Goal: Find contact information: Obtain details needed to contact an individual or organization

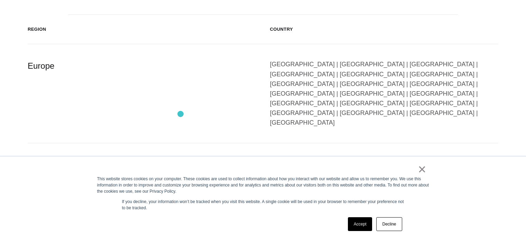
scroll to position [1176, 0]
click at [440, 160] on div "[GEOGRAPHIC_DATA] | [GEOGRAPHIC_DATA] | [GEOGRAPHIC_DATA] | [GEOGRAPHIC_DATA] |…" at bounding box center [384, 179] width 229 height 39
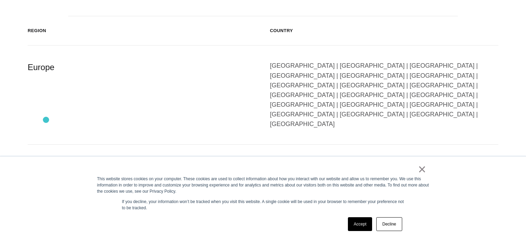
click at [46, 160] on div "Asia Pacific" at bounding box center [142, 179] width 229 height 39
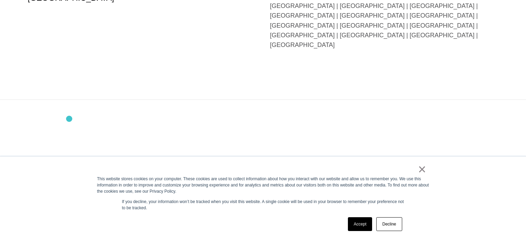
scroll to position [1660, 0]
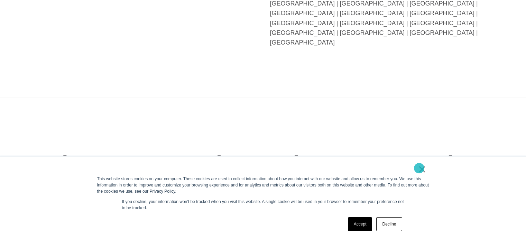
click at [419, 168] on link "×" at bounding box center [422, 169] width 8 height 6
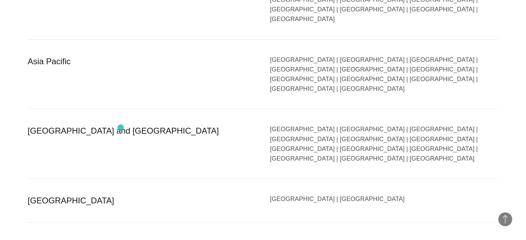
scroll to position [1280, 0]
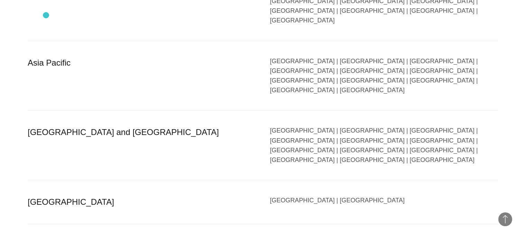
click at [46, 56] on div "Asia Pacific" at bounding box center [142, 75] width 229 height 39
click at [457, 56] on div "[GEOGRAPHIC_DATA] | [GEOGRAPHIC_DATA] | [GEOGRAPHIC_DATA] | [GEOGRAPHIC_DATA] |…" at bounding box center [384, 75] width 229 height 39
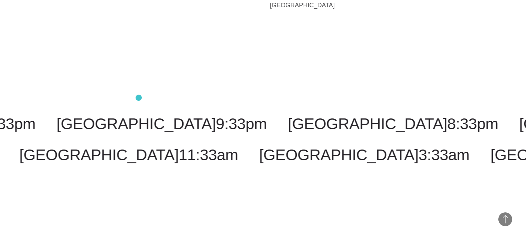
scroll to position [1754, 0]
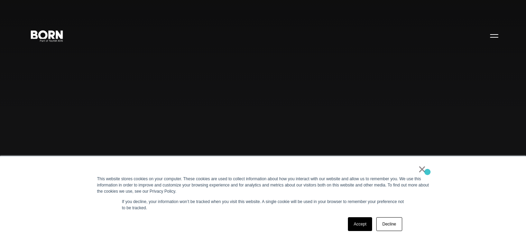
click at [427, 172] on div "× This website stores cookies on your computer. These cookies are used to colle…" at bounding box center [263, 199] width 346 height 84
click at [422, 170] on link "×" at bounding box center [422, 169] width 8 height 6
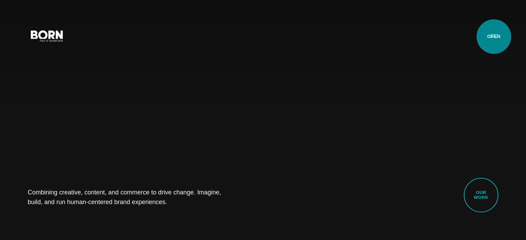
click at [493, 36] on button "Primary Menu" at bounding box center [494, 35] width 17 height 15
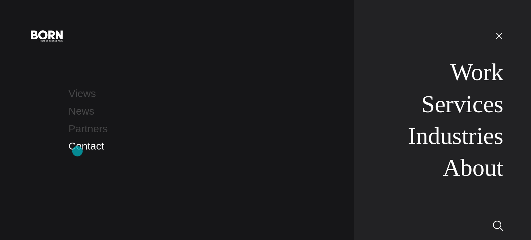
click at [80, 150] on link "Contact" at bounding box center [86, 145] width 36 height 11
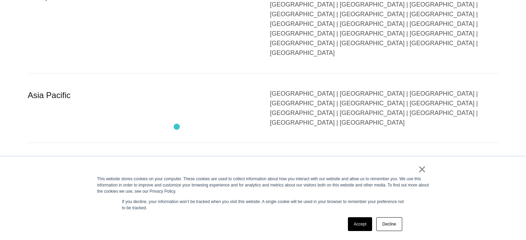
scroll to position [1280, 0]
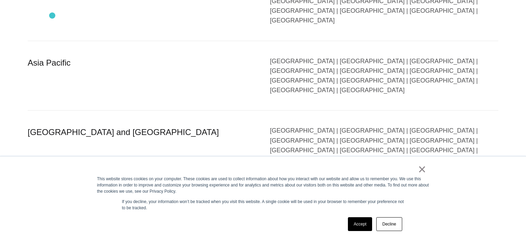
click at [52, 56] on div "Asia Pacific" at bounding box center [142, 75] width 229 height 39
click at [451, 56] on div "[GEOGRAPHIC_DATA] | [GEOGRAPHIC_DATA] | [GEOGRAPHIC_DATA] | [GEOGRAPHIC_DATA] |…" at bounding box center [384, 75] width 229 height 39
